Goal: Use online tool/utility: Utilize a website feature to perform a specific function

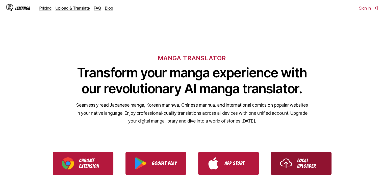
click at [299, 158] on p "Local Uploader" at bounding box center [309, 163] width 25 height 11
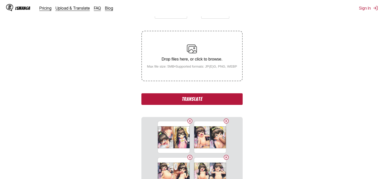
scroll to position [88, 0]
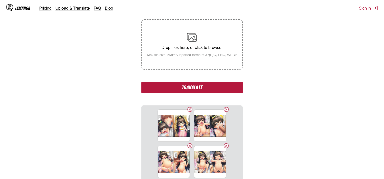
click at [234, 88] on button "Translate" at bounding box center [191, 88] width 101 height 12
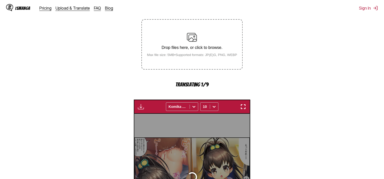
scroll to position [153, 0]
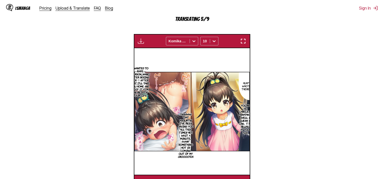
click at [243, 43] on img "button" at bounding box center [243, 41] width 6 height 6
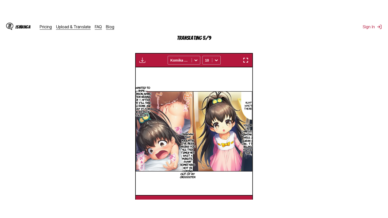
scroll to position [59, 0]
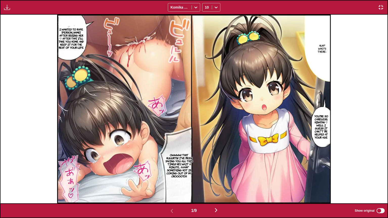
click at [320, 53] on p "Huh? Who's there-" at bounding box center [321, 48] width 11 height 11
click at [339, 25] on button "close-tooltip" at bounding box center [339, 28] width 8 height 8
click at [323, 129] on p "You're so careless, Hinatan ♡ Well I guess it can」t be helped at your age" at bounding box center [321, 127] width 18 height 26
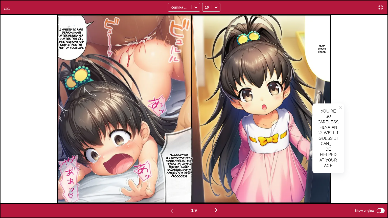
click at [68, 44] on p "I wanted to rape [PERSON_NAME] after seeing her ♡ After that, i'll take you hom…" at bounding box center [71, 38] width 28 height 23
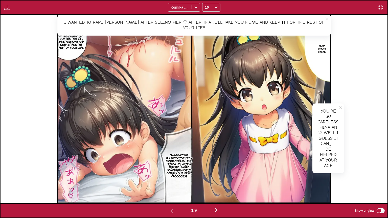
click at [182, 164] on p "Owwww! That huuurts!! I've been saving you all this time!!! Hey, wait a minute.…" at bounding box center [179, 166] width 30 height 26
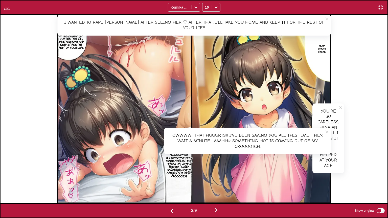
scroll to position [0, 387]
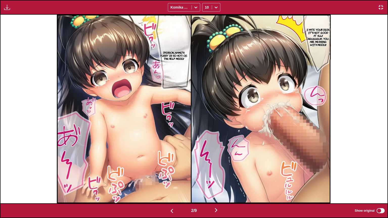
click at [317, 28] on p "I hate your dick! It's not good at all!! Nguuuguh... You are messing with meee!…" at bounding box center [317, 37] width 25 height 20
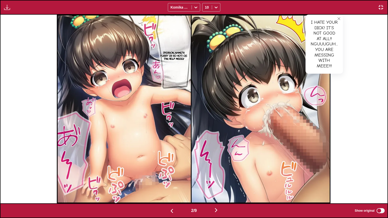
click at [185, 54] on p "[PERSON_NAME]'s pussy is so hot! Oi-tan, help meee!!" at bounding box center [174, 55] width 31 height 11
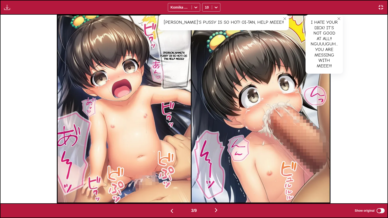
scroll to position [0, 774]
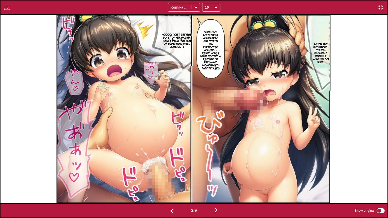
click at [321, 51] on p "Oitan... Hey, hey. Hinada... You've become a mommy. I want to go home..." at bounding box center [320, 52] width 19 height 23
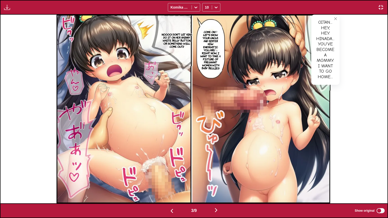
click at [214, 44] on p "Come on♡ Let's show your uncle and sister how energetic you are! ♫ Right now, I…" at bounding box center [210, 49] width 23 height 41
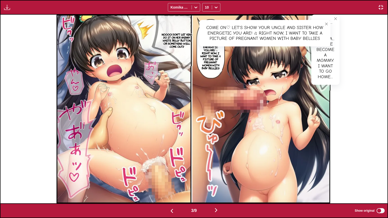
click at [334, 18] on icon "close-tooltip" at bounding box center [336, 19] width 4 height 4
click at [329, 23] on button "close-tooltip" at bounding box center [326, 24] width 8 height 8
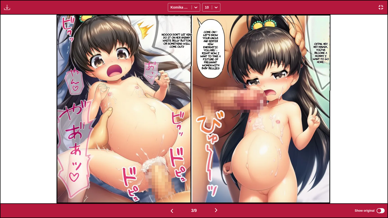
click at [175, 36] on p "Noooo! Don't let Hina do it on her shinny white belly button, or something will…" at bounding box center [177, 40] width 34 height 17
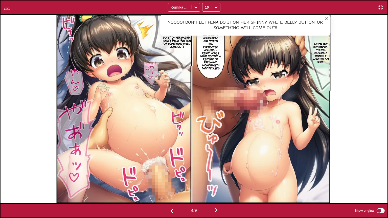
scroll to position [0, 1160]
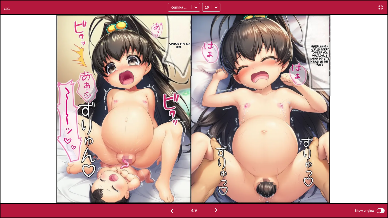
click at [329, 56] on p "Hihifuu! Heh hi fui! Sorry to keep you waiting, I wanna say it's a pain in the …" at bounding box center [319, 55] width 21 height 23
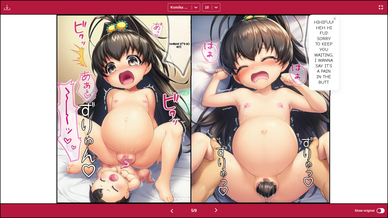
scroll to position [0, 1547]
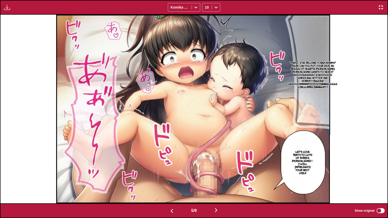
click at [302, 72] on p "*pant* ...I've become a Hina-mammy...? Hiuh! Can you put your dick in meeee!! I…" at bounding box center [312, 74] width 51 height 29
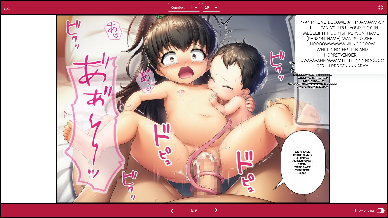
click at [310, 170] on p "Let's give birth to lots of babies, [PERSON_NAME]♡ I will impregnate your next …" at bounding box center [302, 162] width 24 height 26
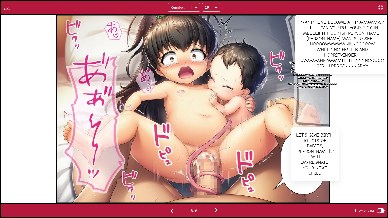
scroll to position [0, 1934]
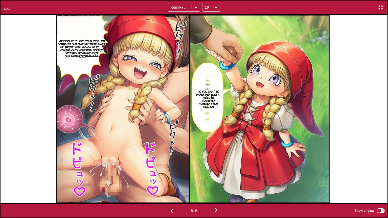
click at [208, 95] on p "Do you want to marry me? Sure ♡ We'll be together forever from now on" at bounding box center [208, 99] width 27 height 20
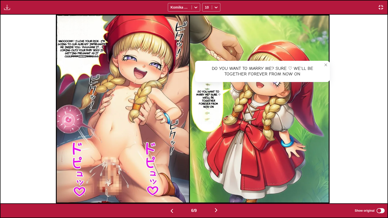
click at [87, 43] on p "Nnoooohh♡ I love your dick ○I'm going to cum already Impregnate me inside you♪ …" at bounding box center [82, 48] width 52 height 20
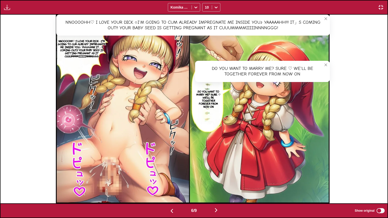
scroll to position [0, 2321]
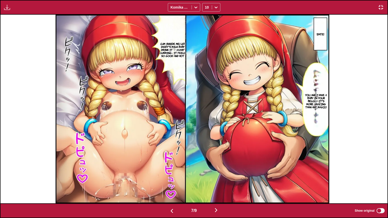
click at [318, 79] on section "You and I have a baby in your belly...♡ It's more amazing than any magic!" at bounding box center [316, 101] width 24 height 83
click at [320, 92] on p "You and I have a baby in your belly...♡ It's more amazing than any magic!" at bounding box center [316, 100] width 24 height 17
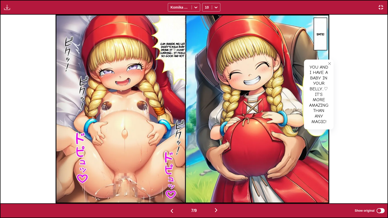
click at [171, 46] on p "Cum inside me! Let Daddy's milk baby drink it ♡ Aaahh~ Cumming♪ It feels so goo…" at bounding box center [173, 49] width 32 height 17
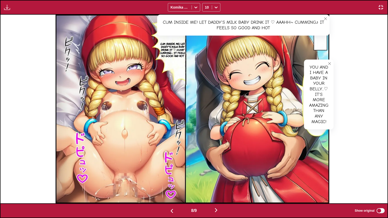
scroll to position [0, 2708]
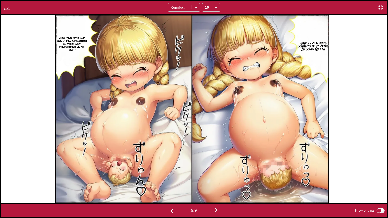
click at [322, 47] on p "Hihifuu! My pussy's going to split open!! I'm gonna dieee!!!" at bounding box center [313, 46] width 33 height 11
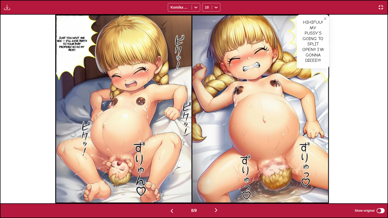
click at [79, 39] on p "Just you wait and see ♡ I'll give birth to your baby properly, so do my best!" at bounding box center [72, 43] width 33 height 17
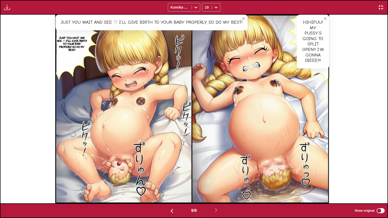
scroll to position [0, 3095]
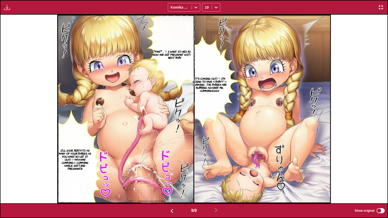
drag, startPoint x: 195, startPoint y: 93, endPoint x: 199, endPoint y: 87, distance: 7.5
click at [196, 92] on p "It's coming out! ♡ I'm going to have a babyy~☆ Cumming♪ The babies are rubbing …" at bounding box center [209, 84] width 38 height 17
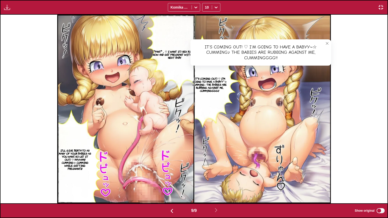
click at [170, 55] on p "*pant* ... ♡ I want it! Sex right now and get pregnant with the next baby." at bounding box center [174, 54] width 49 height 11
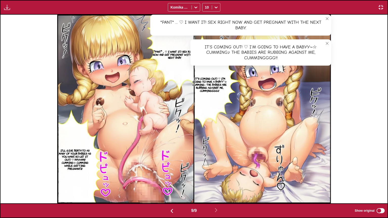
click at [81, 163] on p "I'll give birth to as many of your babies as you want, so let it out! ♡ Hyaaahh…" at bounding box center [74, 159] width 35 height 23
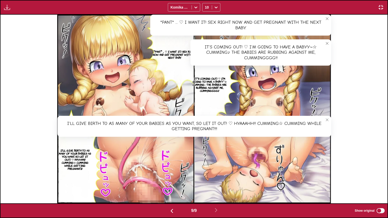
click at [380, 6] on img "button" at bounding box center [380, 7] width 6 height 6
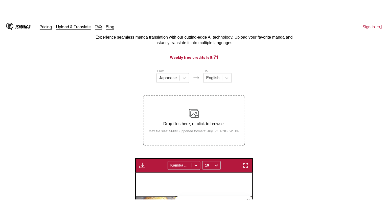
scroll to position [31, 0]
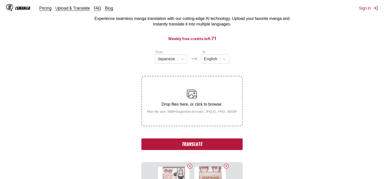
click at [216, 145] on button "Translate" at bounding box center [191, 145] width 101 height 12
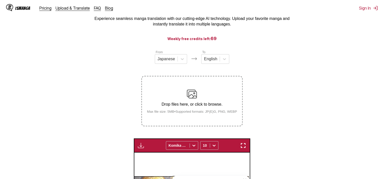
click at [247, 144] on button "button" at bounding box center [243, 145] width 9 height 7
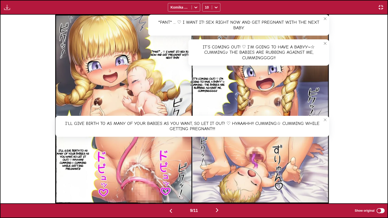
scroll to position [0, 3481]
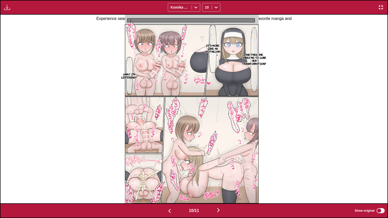
click at [262, 55] on p "And then... She asked me to cure her transformation.?" at bounding box center [254, 59] width 26 height 14
click at [218, 44] on p "It's more like an apothecary." at bounding box center [213, 48] width 18 height 11
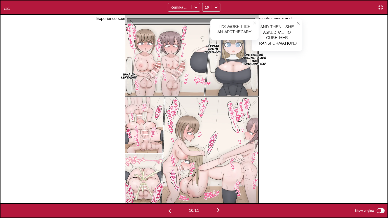
click at [132, 72] on p "Umm...? I'm listening.?" at bounding box center [129, 76] width 18 height 8
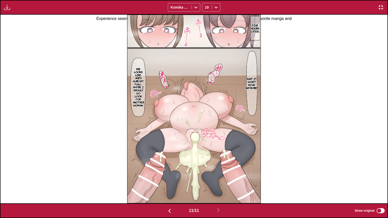
click at [256, 81] on p "Huh...? It won't move anymore.?" at bounding box center [251, 83] width 15 height 14
click at [136, 89] on p "She looks like she's already full... Maybe I should go look for another woman.!" at bounding box center [138, 86] width 13 height 41
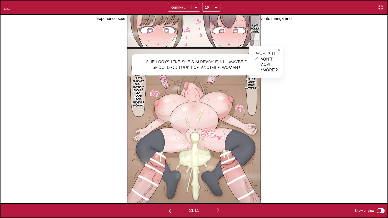
click at [383, 8] on img "button" at bounding box center [380, 7] width 6 height 6
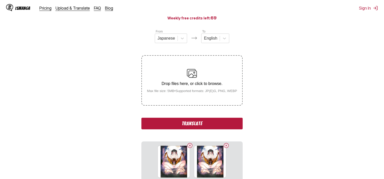
scroll to position [107, 0]
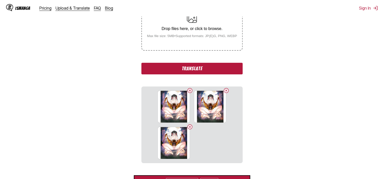
click at [230, 72] on button "Translate" at bounding box center [191, 69] width 101 height 12
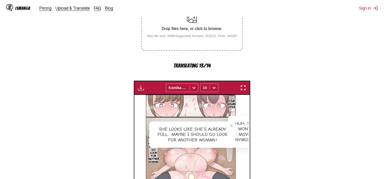
click at [245, 87] on img "button" at bounding box center [243, 88] width 6 height 6
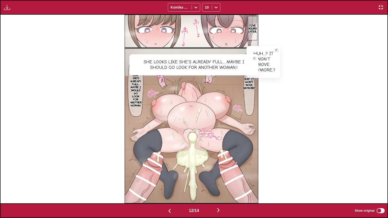
scroll to position [0, 4255]
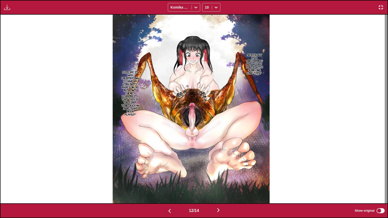
click at [254, 55] on p "Seriously, it's impossible! Why would I mate with someone like this...?" at bounding box center [254, 63] width 18 height 23
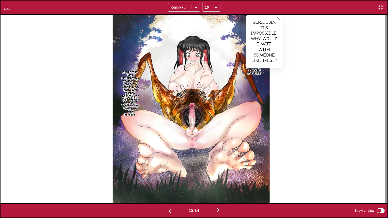
click at [135, 91] on p "I did say it was frustrating to have my virginity made fun of! But... isn't the…" at bounding box center [129, 92] width 19 height 47
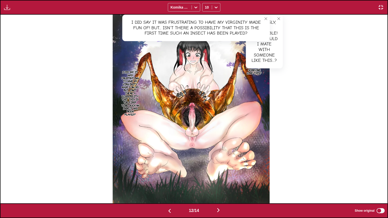
scroll to position [0, 4642]
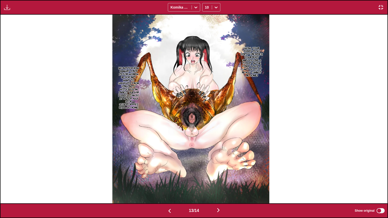
click at [264, 53] on p "Wow... Your pussy is so dirty~! Besides, your body smells like a toilet in the …" at bounding box center [252, 61] width 24 height 32
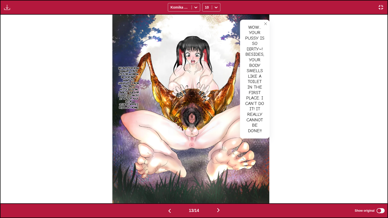
click at [135, 83] on p "No matter how hungry a boy is for women, he doesn't want to graduate from virgi…" at bounding box center [129, 87] width 24 height 44
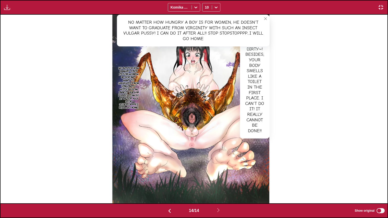
scroll to position [0, 5029]
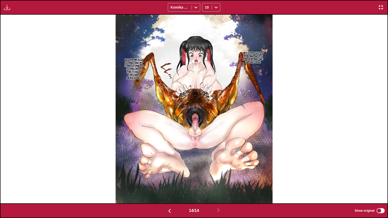
click at [253, 57] on p "Hey... This guy's strong. Wait...! I'm joking! No way, no how." at bounding box center [252, 57] width 23 height 14
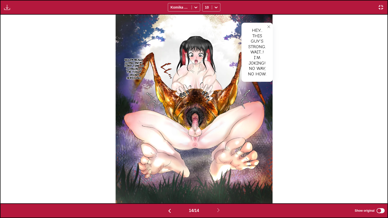
click at [134, 66] on p "No! I'm really going in!! My first time as a virgin is the toilet cricket, seri…" at bounding box center [133, 68] width 23 height 23
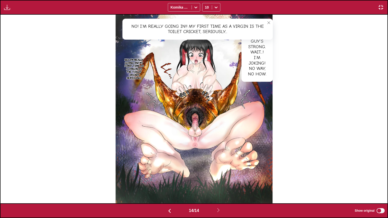
click at [380, 5] on img "button" at bounding box center [380, 7] width 6 height 6
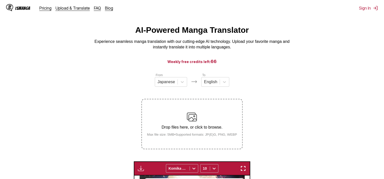
scroll to position [6, 0]
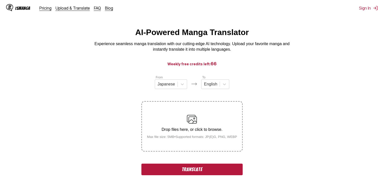
click at [212, 171] on button "Translate" at bounding box center [191, 170] width 101 height 12
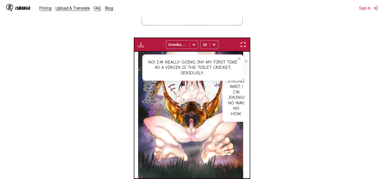
click at [242, 44] on img "button" at bounding box center [243, 45] width 6 height 6
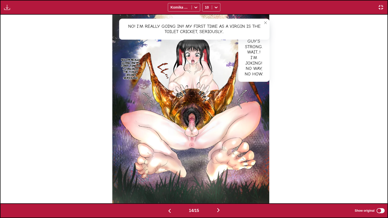
scroll to position [0, 5416]
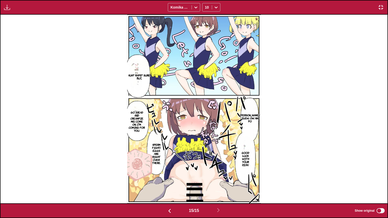
click at [137, 78] on p "Huh? Rape? Sure, but..." at bounding box center [139, 77] width 24 height 8
click at [383, 5] on img "button" at bounding box center [380, 7] width 6 height 6
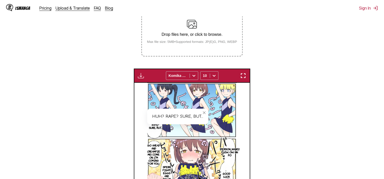
scroll to position [41, 0]
